Goal: Navigation & Orientation: Find specific page/section

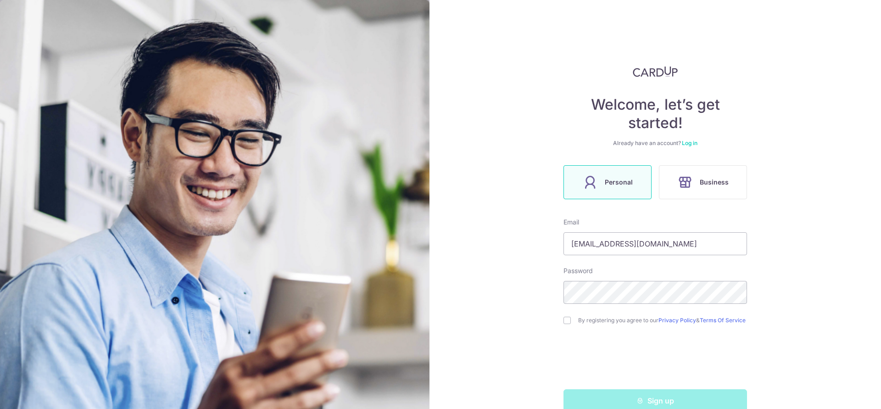
scroll to position [22, 0]
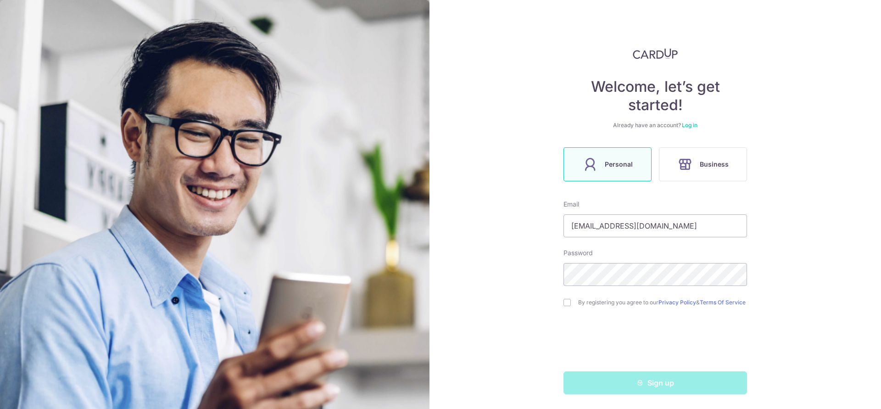
click at [689, 122] on link "Log in" at bounding box center [690, 125] width 16 height 7
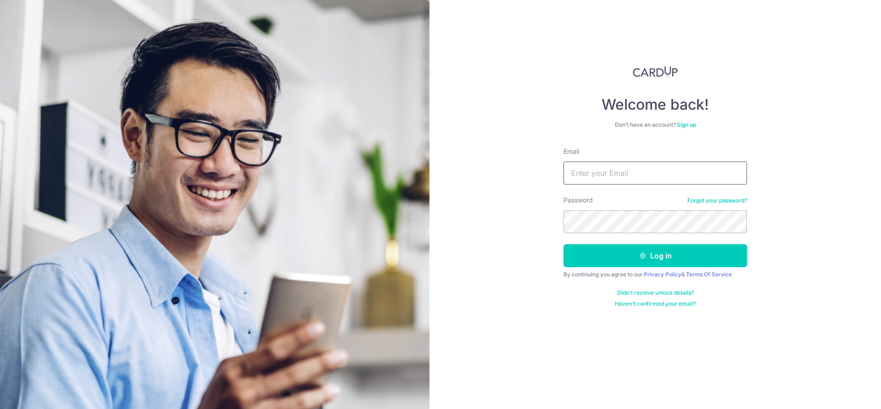
click at [617, 176] on input "Email" at bounding box center [656, 173] width 184 height 23
click at [593, 193] on form "Email Password Forgot your password? Log in By continuing you agree to our Priv…" at bounding box center [656, 227] width 184 height 161
click at [572, 173] on input "Email" at bounding box center [656, 173] width 184 height 23
click at [541, 117] on div "Welcome back! Don’t have an account? Sign up Email Password Forgot your passwor…" at bounding box center [656, 204] width 452 height 409
click at [610, 176] on input "Email" at bounding box center [656, 173] width 184 height 23
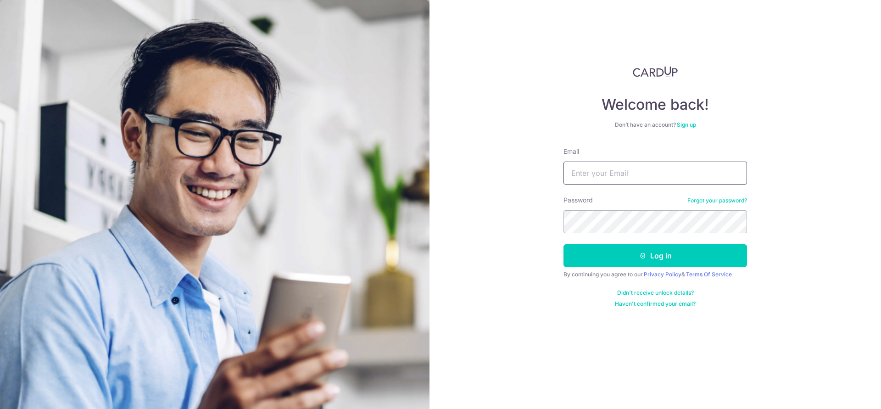
type input "[EMAIL_ADDRESS][DOMAIN_NAME]"
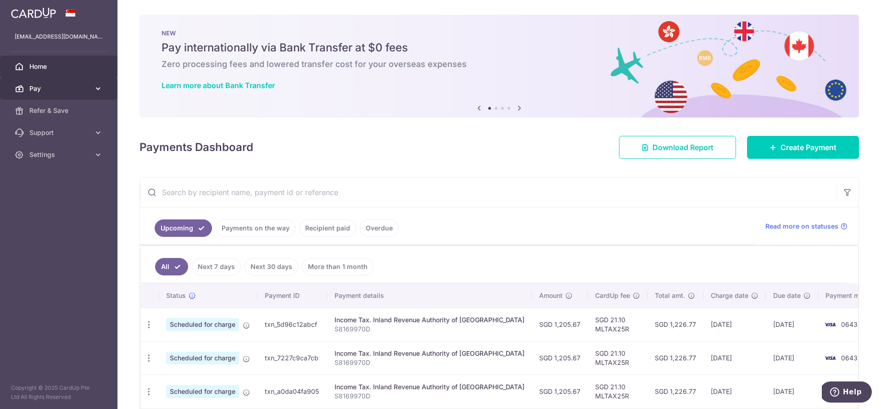
click at [54, 91] on span "Pay" at bounding box center [59, 88] width 61 height 9
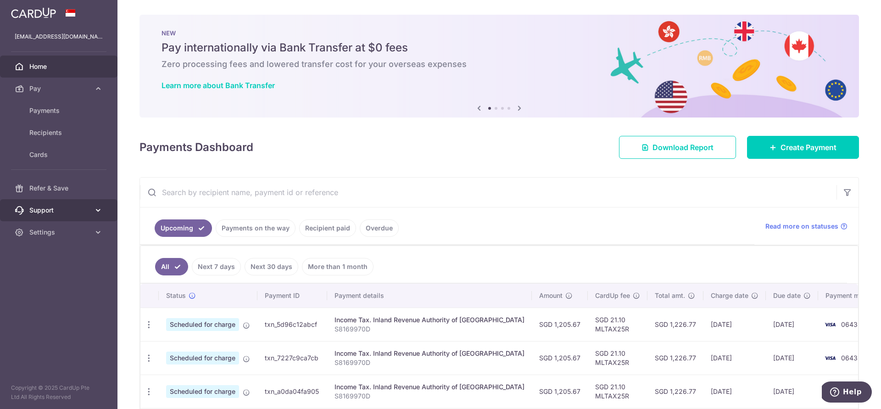
click at [79, 216] on link "Support" at bounding box center [59, 210] width 118 height 22
click at [76, 230] on span "FAQ" at bounding box center [59, 232] width 61 height 9
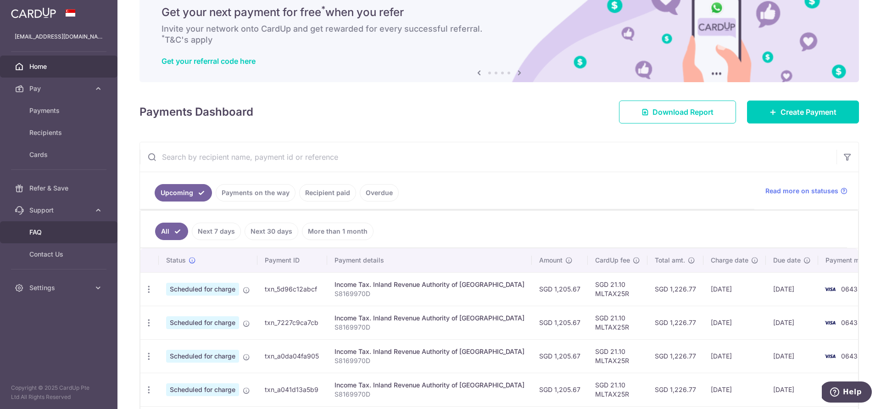
scroll to position [47, 0]
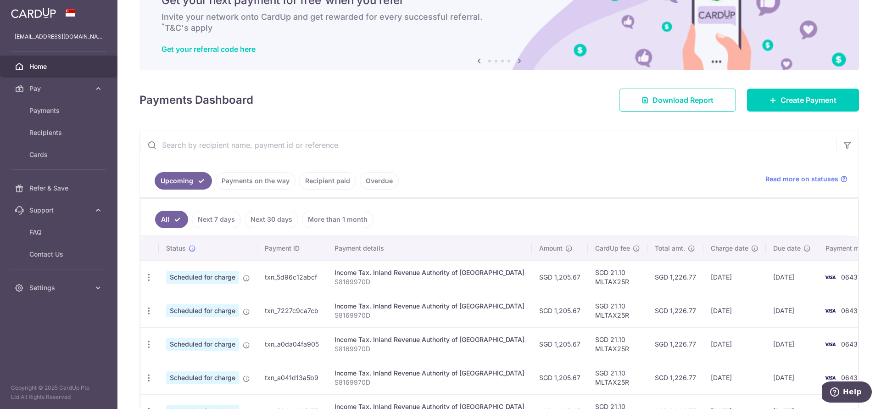
click at [266, 175] on link "Payments on the way" at bounding box center [256, 180] width 80 height 17
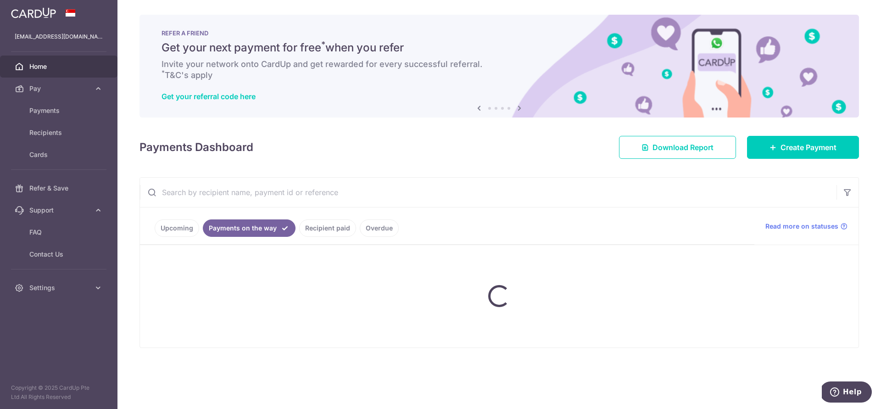
scroll to position [0, 0]
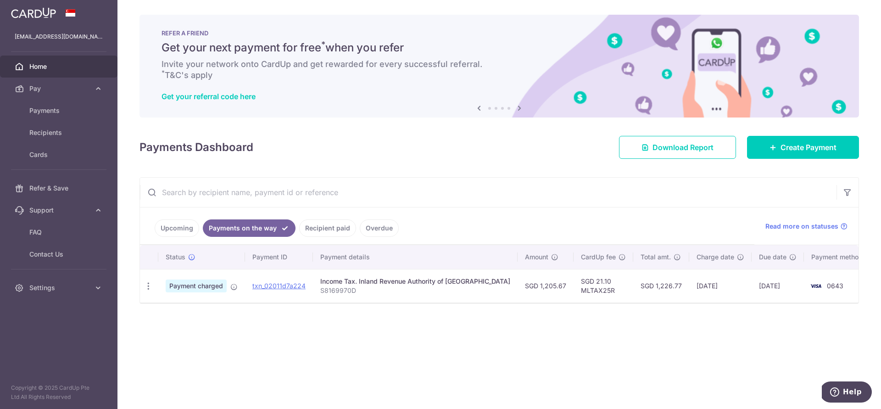
click at [172, 226] on link "Upcoming" at bounding box center [177, 227] width 45 height 17
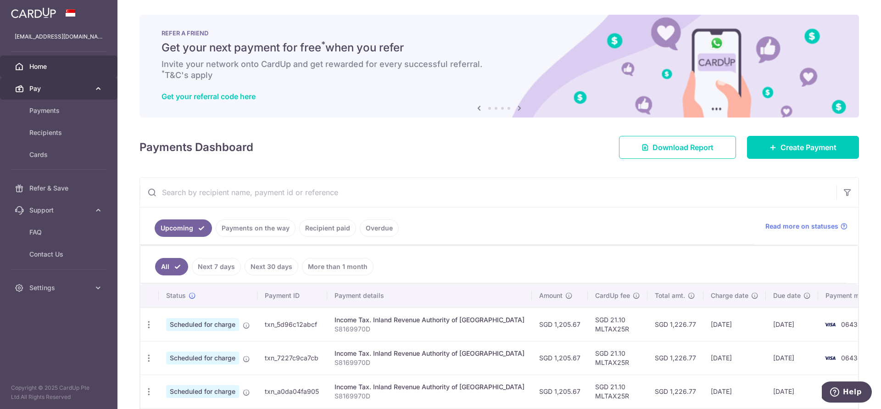
click at [60, 86] on span "Pay" at bounding box center [59, 88] width 61 height 9
